Goal: Information Seeking & Learning: Learn about a topic

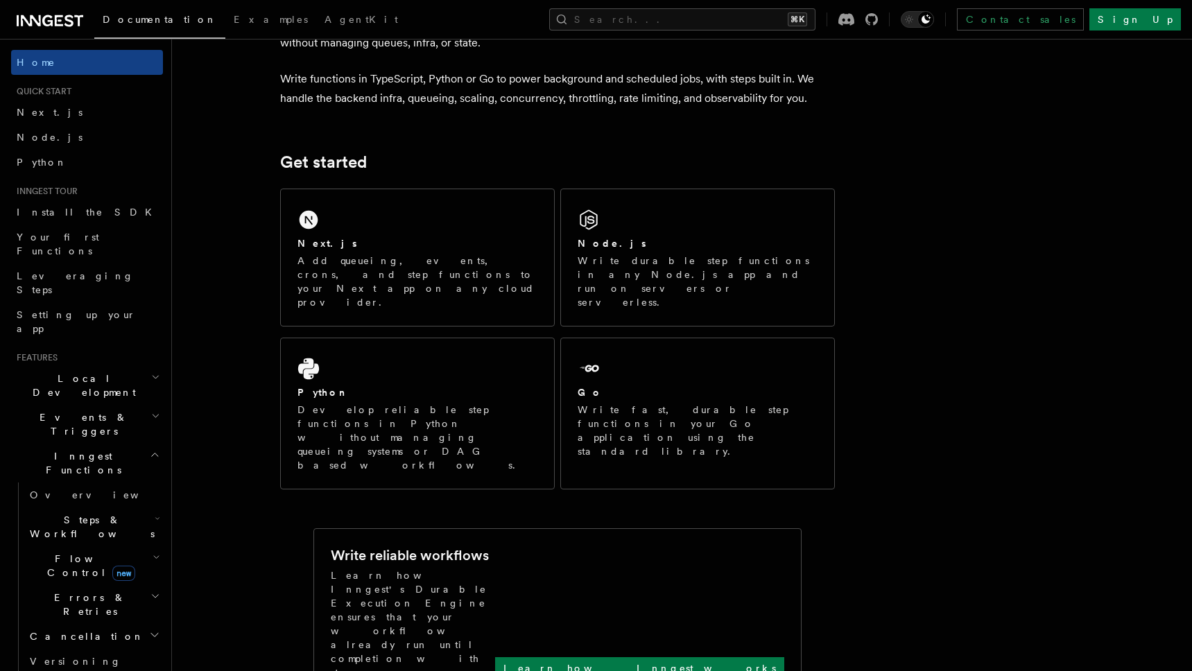
scroll to position [122, 0]
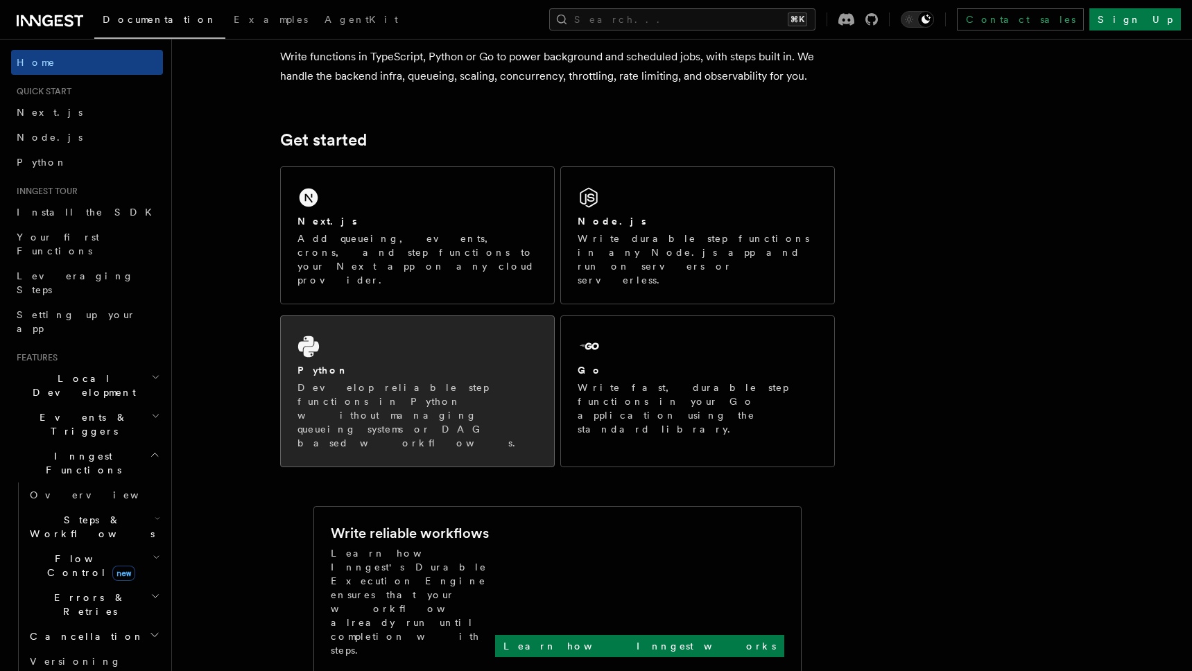
click at [501, 363] on div "Python" at bounding box center [417, 370] width 240 height 15
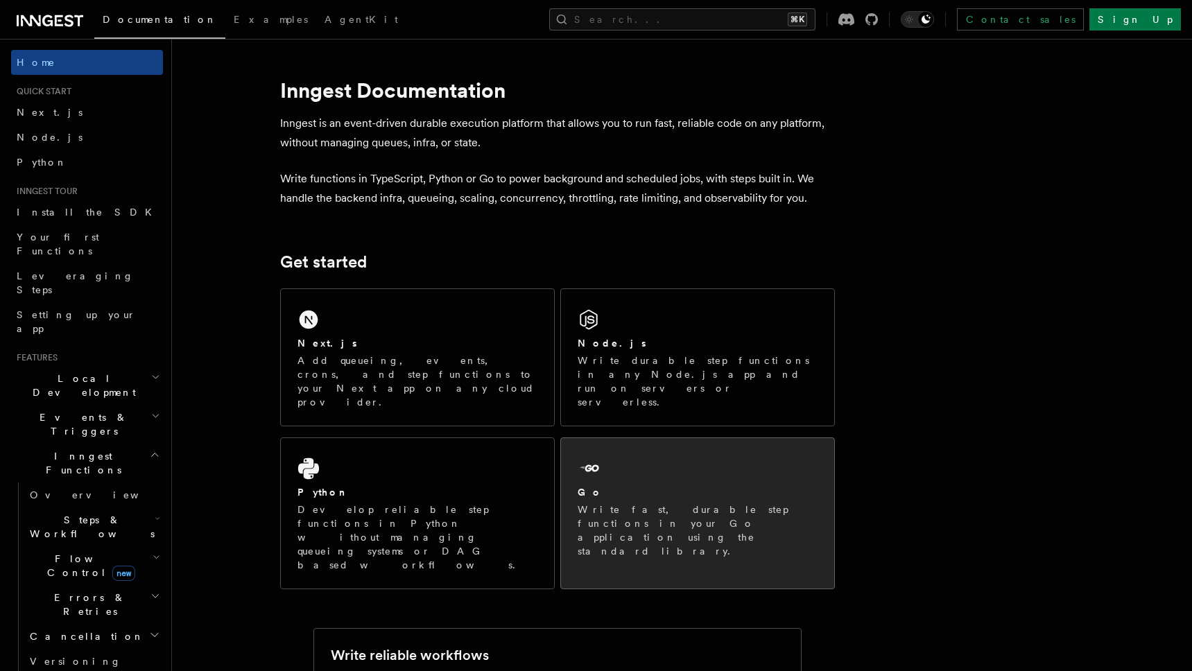
click at [645, 485] on div "Go" at bounding box center [698, 492] width 240 height 15
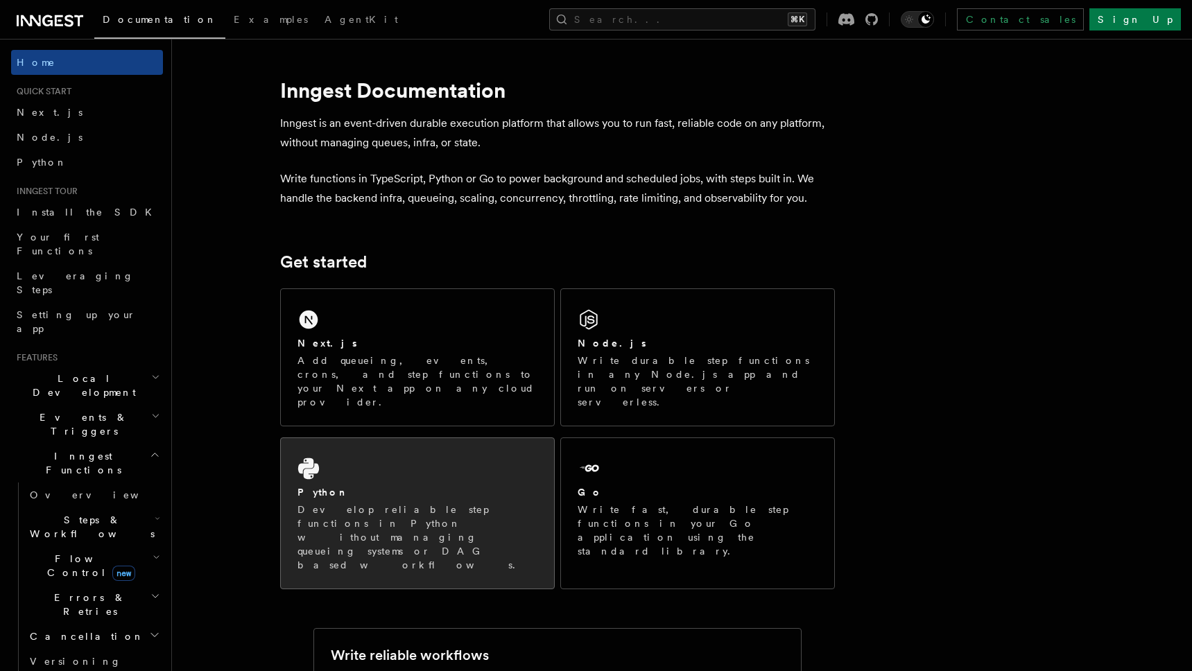
click at [404, 451] on div "Python Develop reliable step functions in Python without managing queueing syst…" at bounding box center [417, 513] width 273 height 150
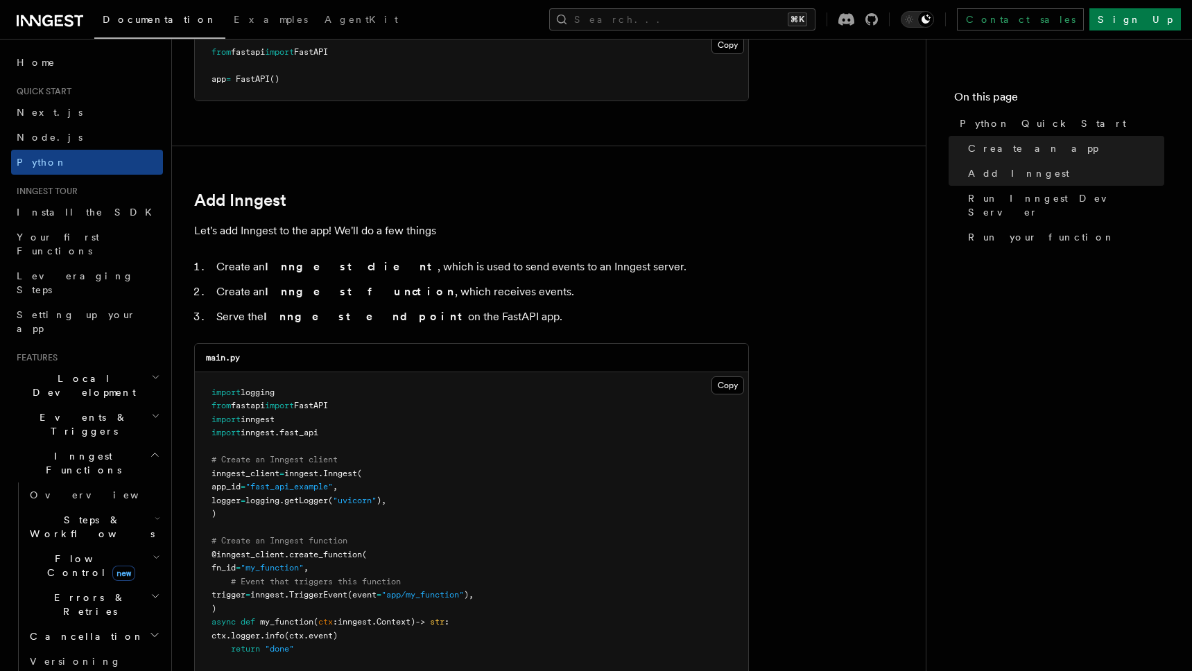
scroll to position [704, 0]
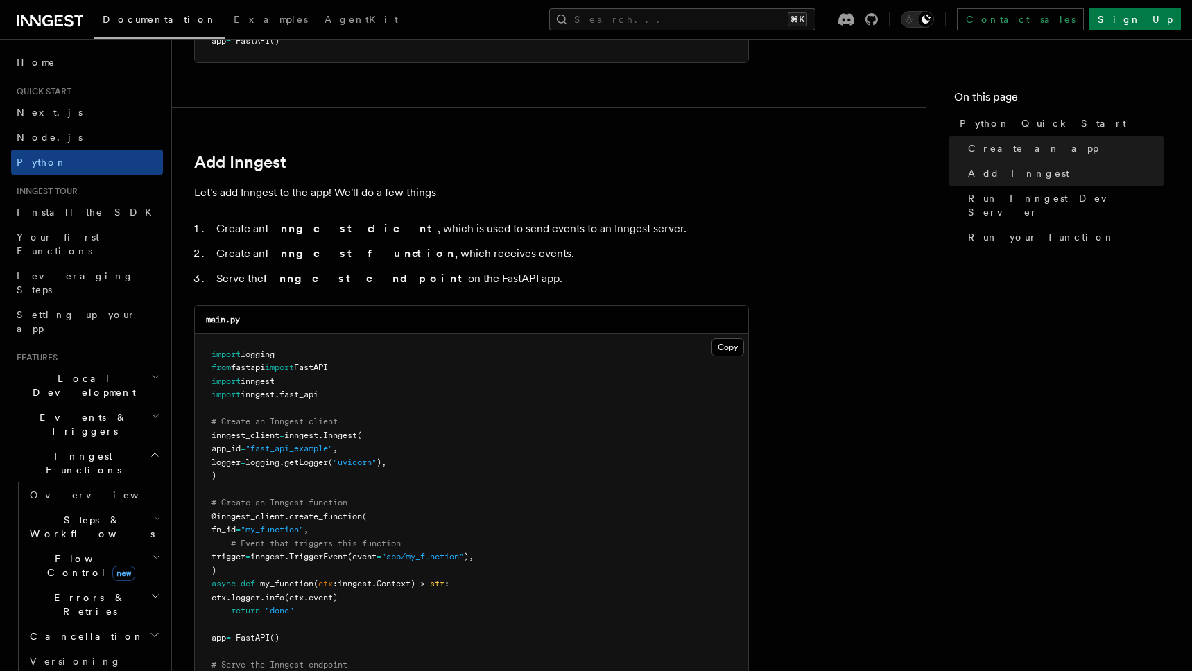
scroll to position [729, 0]
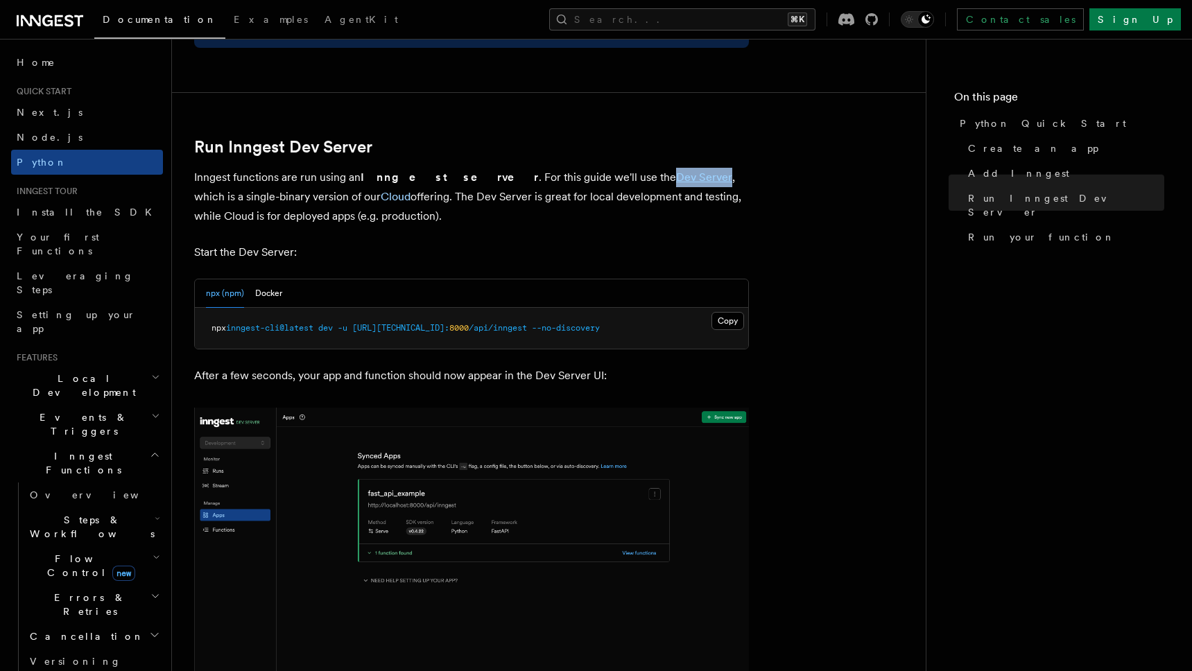
scroll to position [1498, 0]
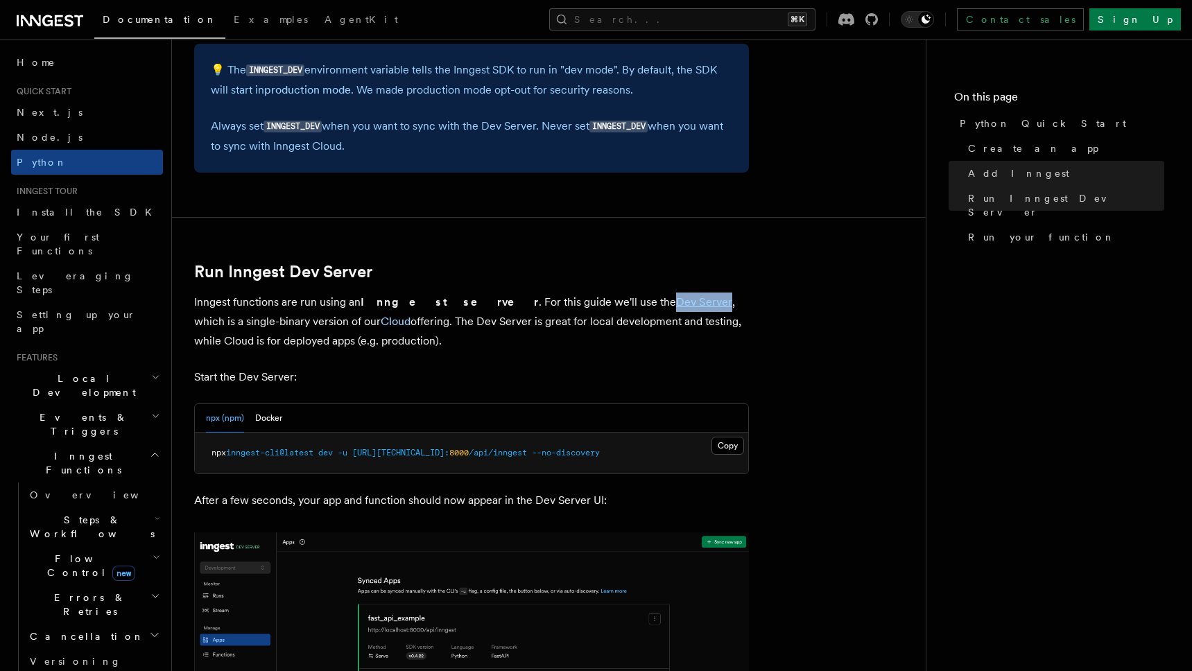
click at [817, 289] on article "Quick start Python Quick Start This guide will teach you how to add Inngest to …" at bounding box center [548, 285] width 709 height 3445
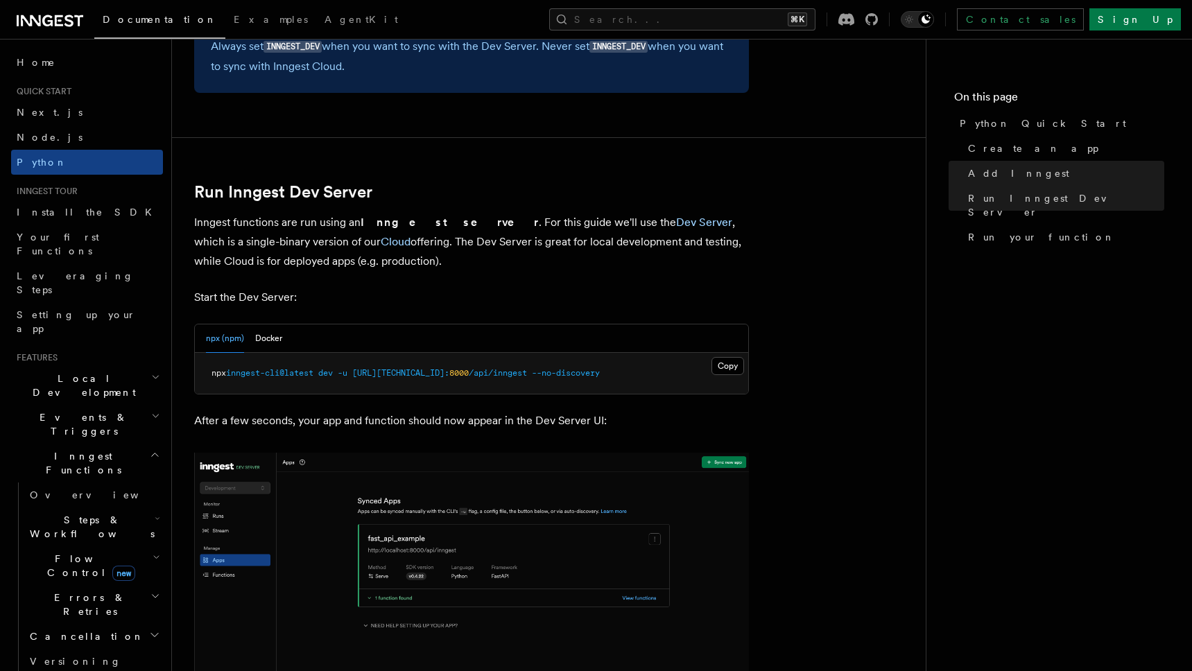
scroll to position [1623, 0]
